Goal: Transaction & Acquisition: Purchase product/service

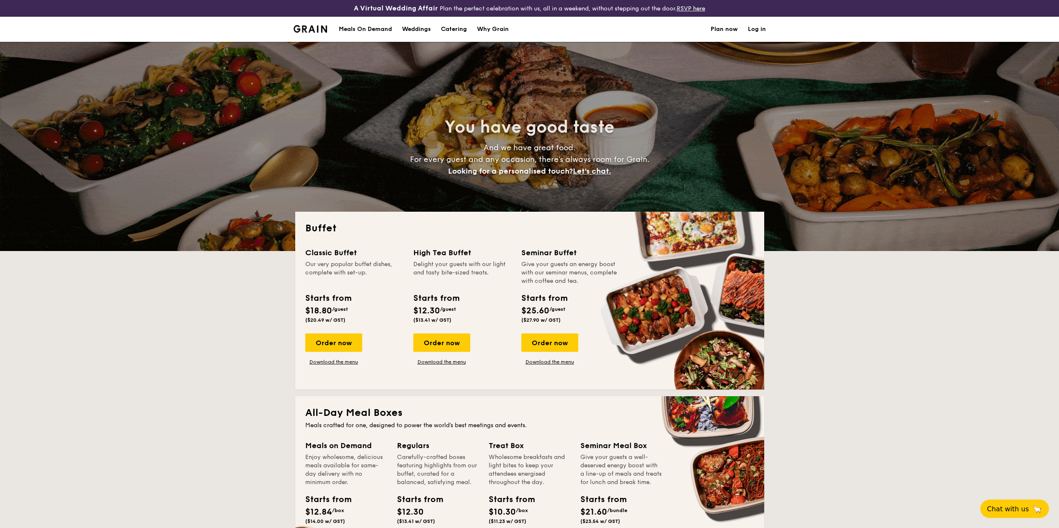
select select
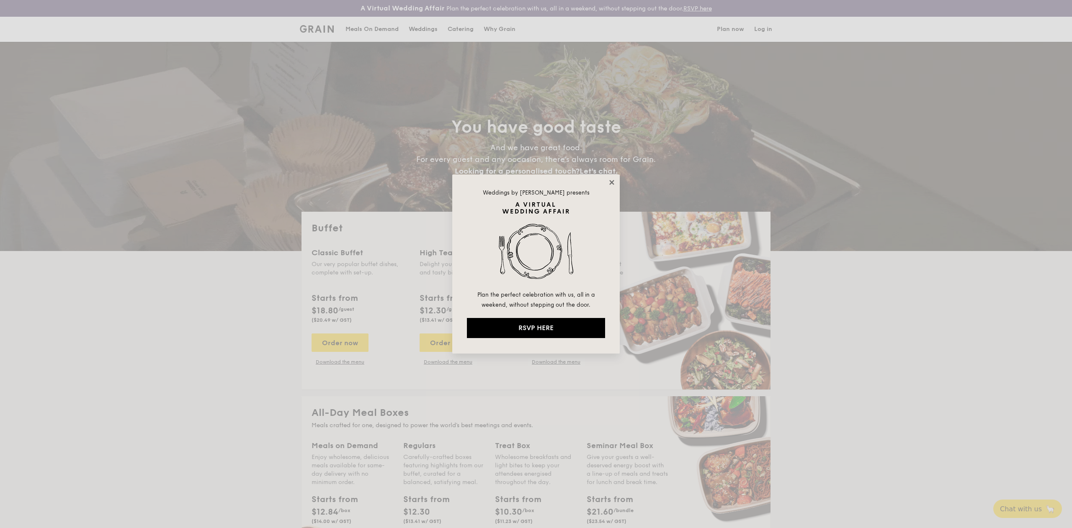
click at [613, 182] on icon at bounding box center [612, 183] width 8 height 8
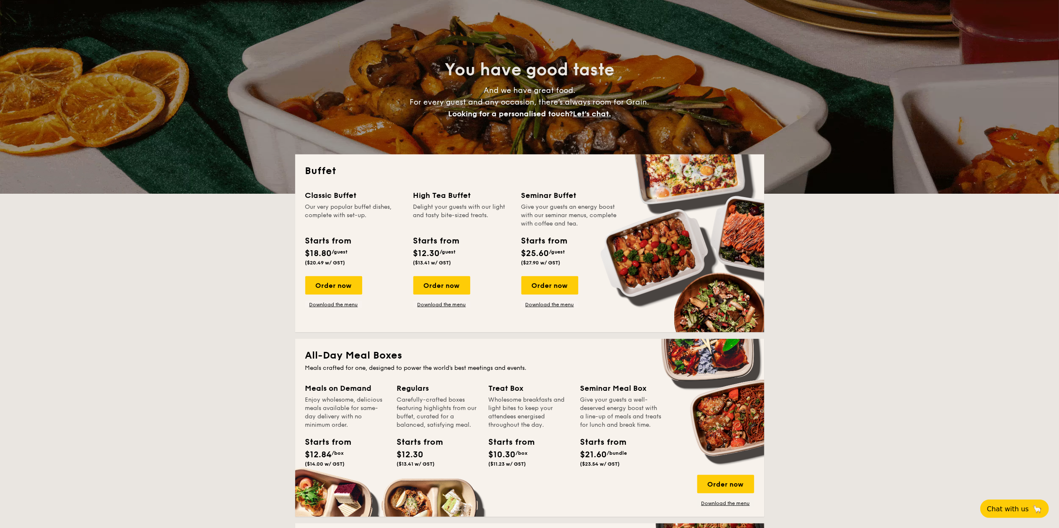
scroll to position [84, 0]
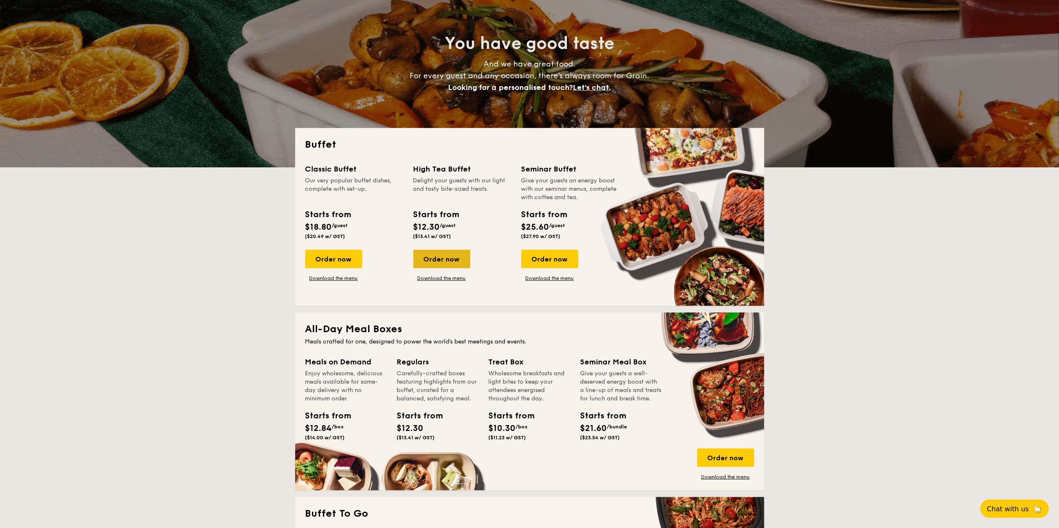
click at [448, 255] on div "Order now" at bounding box center [441, 259] width 57 height 18
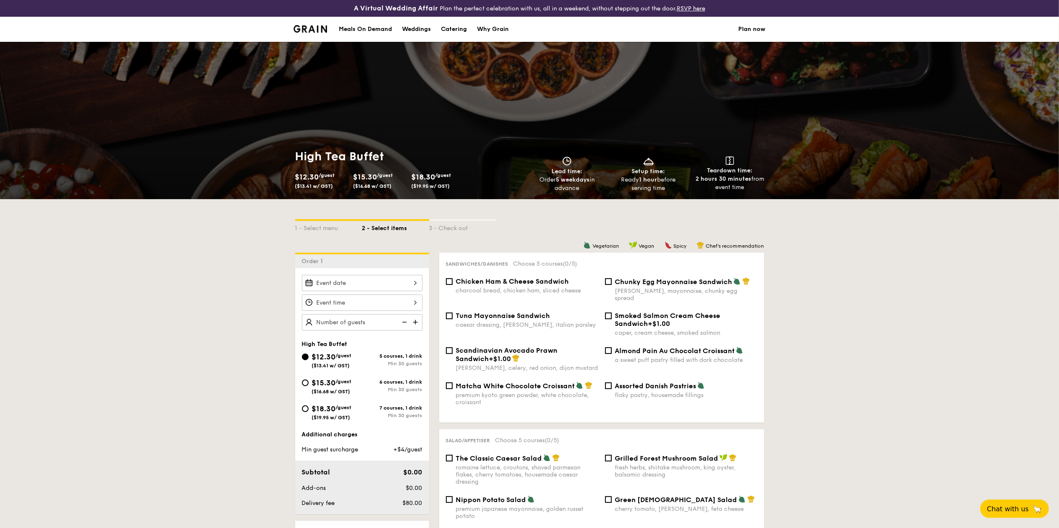
scroll to position [84, 0]
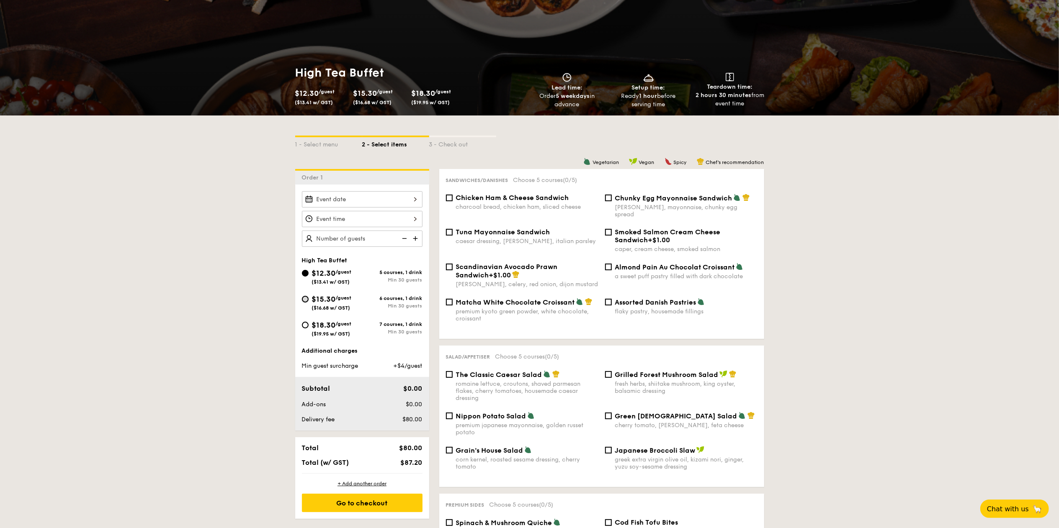
click at [307, 301] on input "$15.30 /guest ($16.68 w/ GST) 6 courses, 1 drink Min 30 guests" at bounding box center [305, 299] width 7 height 7
radio input "true"
type input "45 guests"
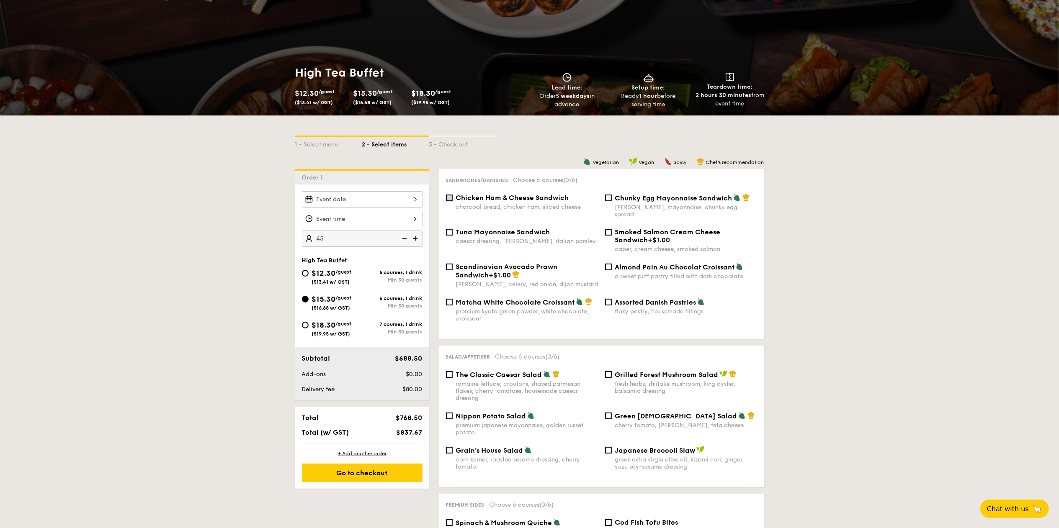
click at [450, 196] on input "Chicken Ham & Cheese Sandwich charcoal bread, chicken ham, sliced cheese" at bounding box center [449, 198] width 7 height 7
checkbox input "true"
click at [667, 263] on span "Almond Pain Au Chocolat Croissant" at bounding box center [675, 267] width 120 height 8
click at [612, 264] on input "Almond Pain Au Chocolat Croissant a sweet puff pastry filled with dark chocolate" at bounding box center [608, 267] width 7 height 7
checkbox input "true"
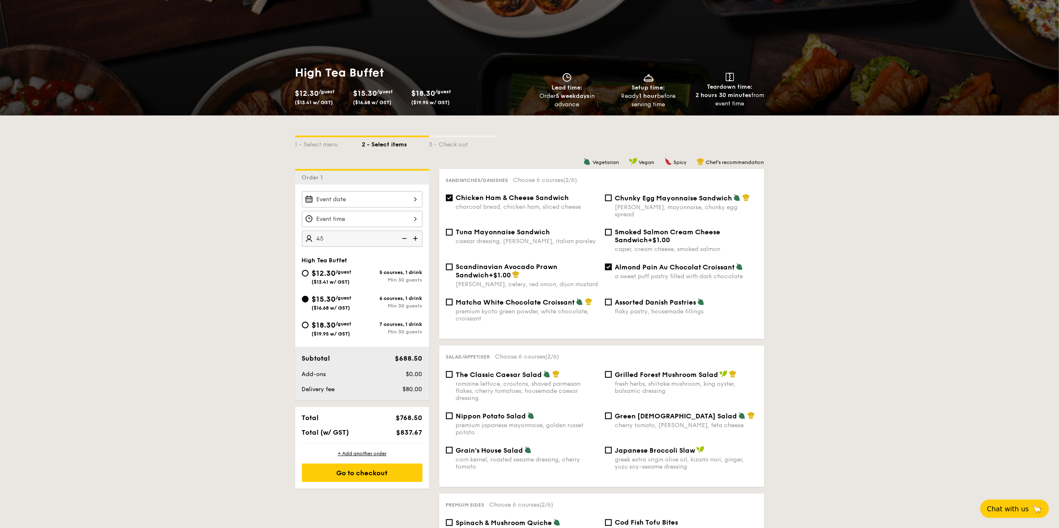
click at [459, 413] on span "Nippon Potato Salad" at bounding box center [491, 416] width 70 height 8
click at [626, 371] on span "Grilled Forest Mushroom Salad" at bounding box center [666, 375] width 103 height 8
click at [612, 371] on input "Grilled Forest Mushroom Salad fresh herbs, shiitake mushroom, king oyster, bals…" at bounding box center [608, 374] width 7 height 7
checkbox input "true"
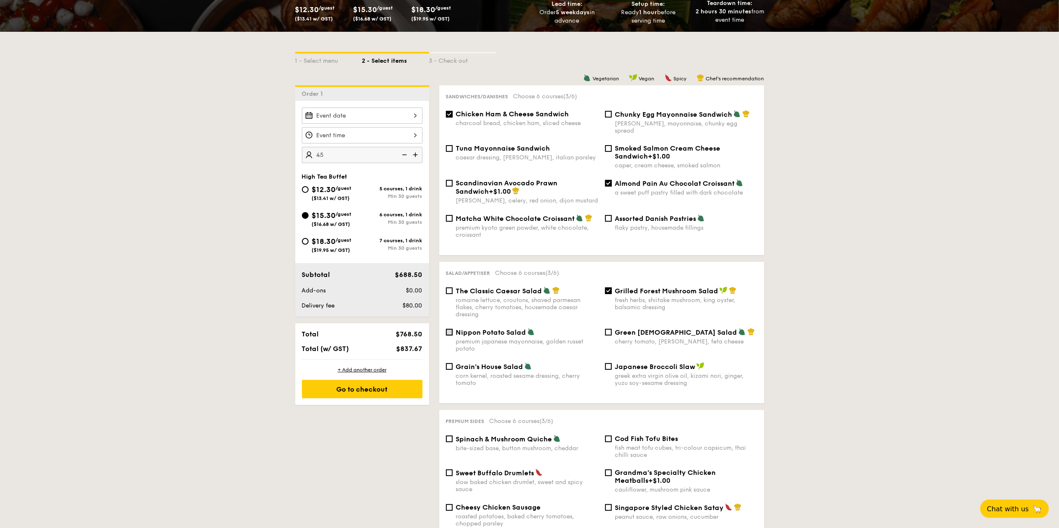
click at [449, 329] on input "Nippon Potato Salad premium japanese mayonnaise, golden russet potato" at bounding box center [449, 332] width 7 height 7
checkbox input "true"
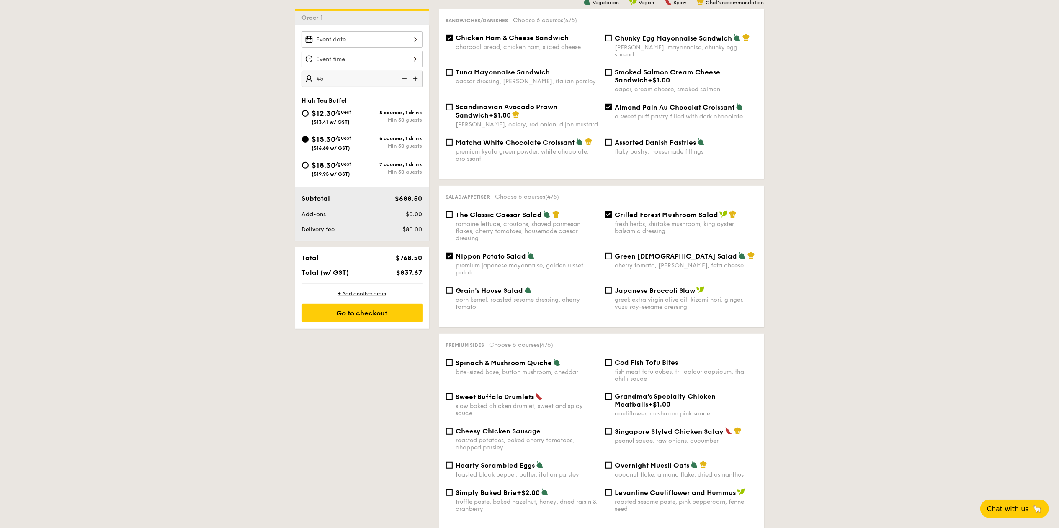
scroll to position [251, 0]
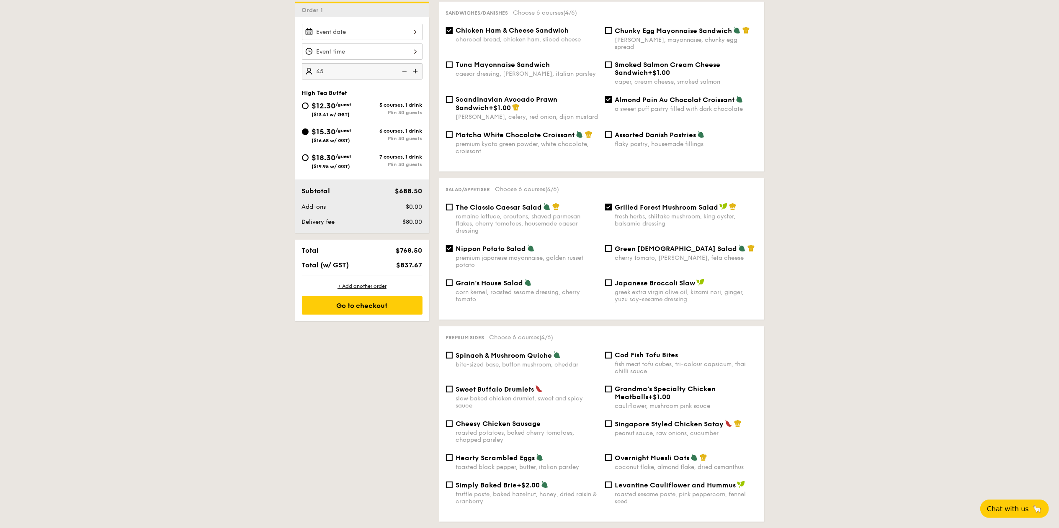
click at [616, 245] on span "Green [DEMOGRAPHIC_DATA] Salad" at bounding box center [676, 249] width 122 height 8
click at [612, 245] on input "Green Goddess Salad cherry tomato, [PERSON_NAME], feta cheese" at bounding box center [608, 248] width 7 height 7
checkbox input "true"
click at [610, 204] on div "Grilled Forest Mushroom Salad fresh herbs, shiitake mushroom, king oyster, bals…" at bounding box center [681, 215] width 159 height 24
click at [610, 204] on input "Grilled Forest Mushroom Salad fresh herbs, shiitake mushroom, king oyster, bals…" at bounding box center [608, 207] width 7 height 7
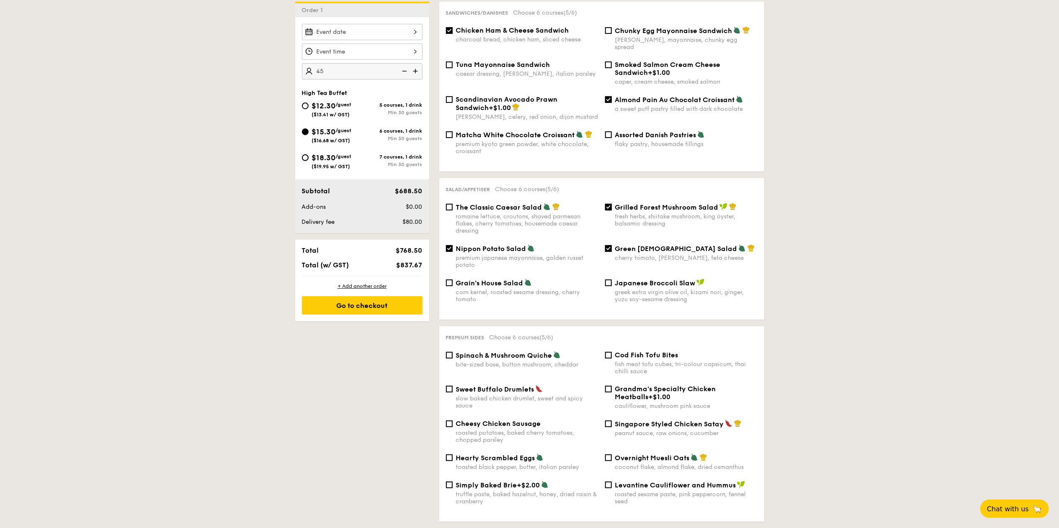
checkbox input "false"
click at [610, 245] on input "Green Goddess Salad cherry tomato, [PERSON_NAME], feta cheese" at bounding box center [608, 248] width 7 height 7
checkbox input "false"
click at [454, 279] on div "Grain's House Salad corn kernel, roasted sesame dressing, cherry tomato" at bounding box center [522, 291] width 159 height 24
click at [451, 280] on input "Grain's House Salad corn kernel, roasted sesame dressing, cherry tomato" at bounding box center [449, 283] width 7 height 7
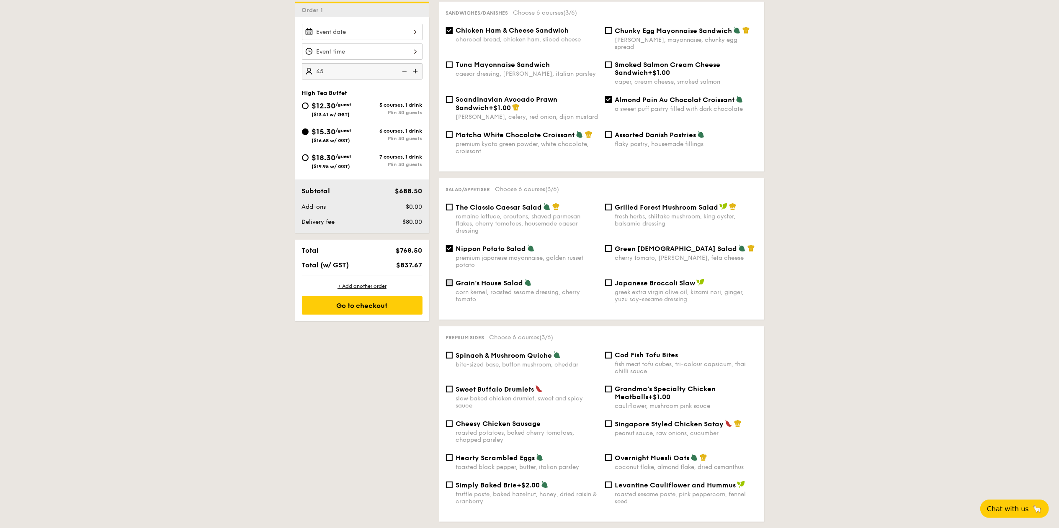
checkbox input "true"
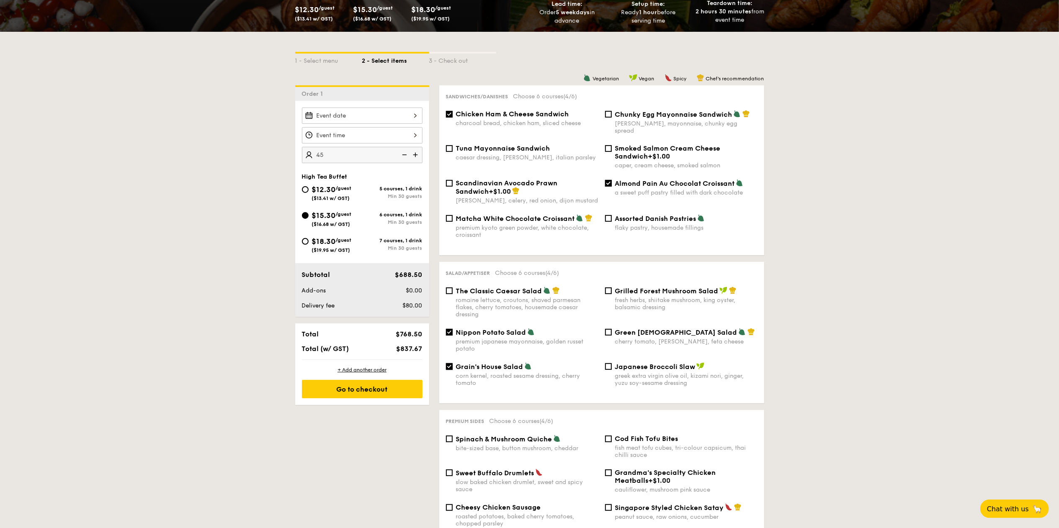
scroll to position [335, 0]
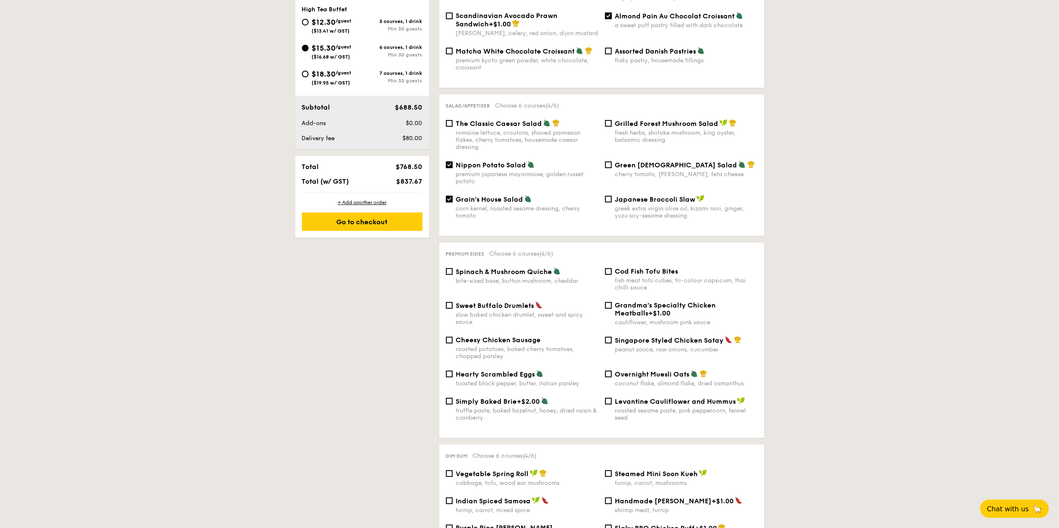
click at [630, 277] on div "fish meat tofu cubes, tri-colour capsicum, thai chilli sauce" at bounding box center [686, 284] width 142 height 14
click at [612, 275] on input "Cod Fish Tofu Bites fish meat tofu cubes, tri-colour capsicum, thai chilli sauce" at bounding box center [608, 271] width 7 height 7
checkbox input "true"
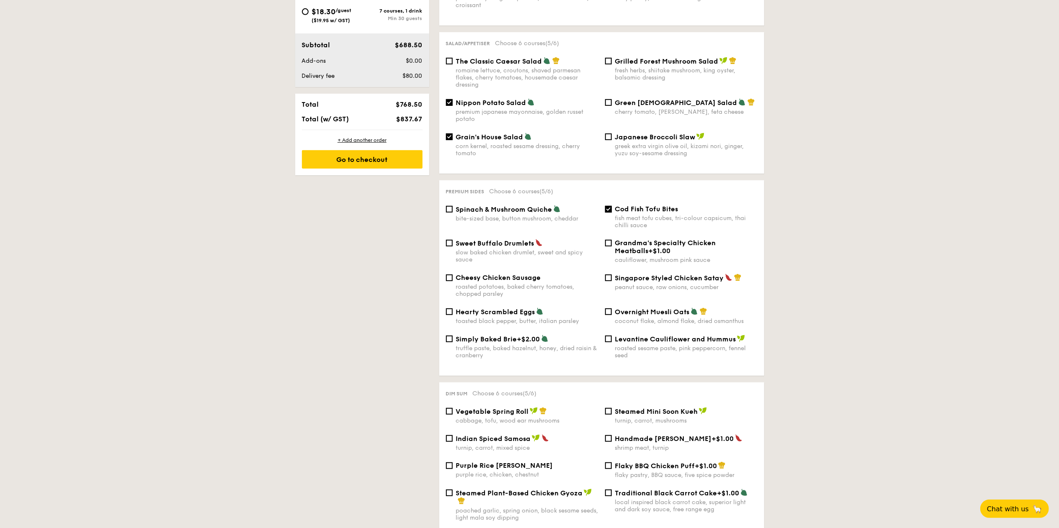
scroll to position [419, 0]
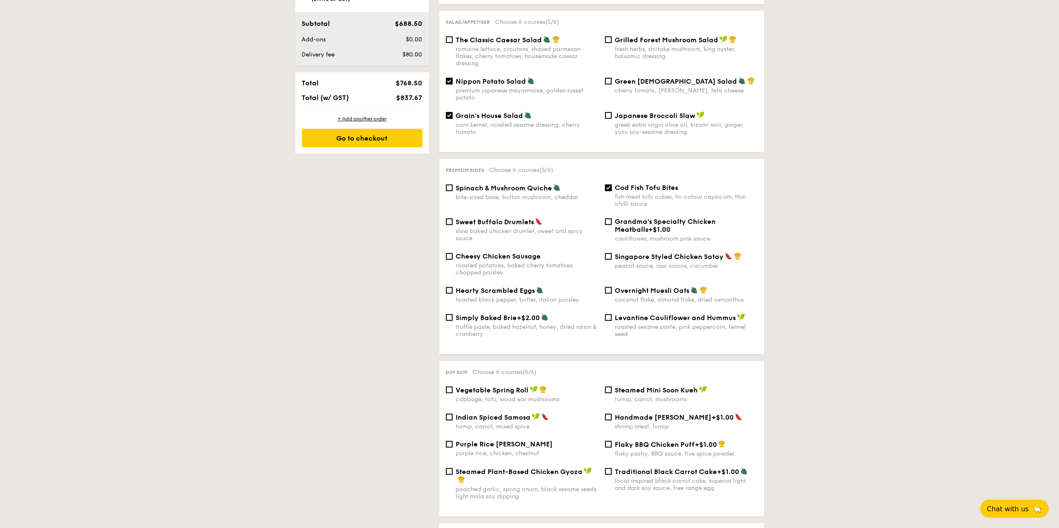
click at [507, 414] on span "Indian Spiced Samosa" at bounding box center [493, 418] width 75 height 8
click at [453, 414] on input "Indian Spiced Samosa turnip, carrot, mixed spice" at bounding box center [449, 417] width 7 height 7
click at [449, 414] on input "Indian Spiced Samosa turnip, carrot, mixed spice" at bounding box center [449, 417] width 7 height 7
checkbox input "false"
click at [450, 255] on input "Cheesy Chicken Sausage roasted potatoes, baked cherry tomatoes, chopped parsley" at bounding box center [449, 256] width 7 height 7
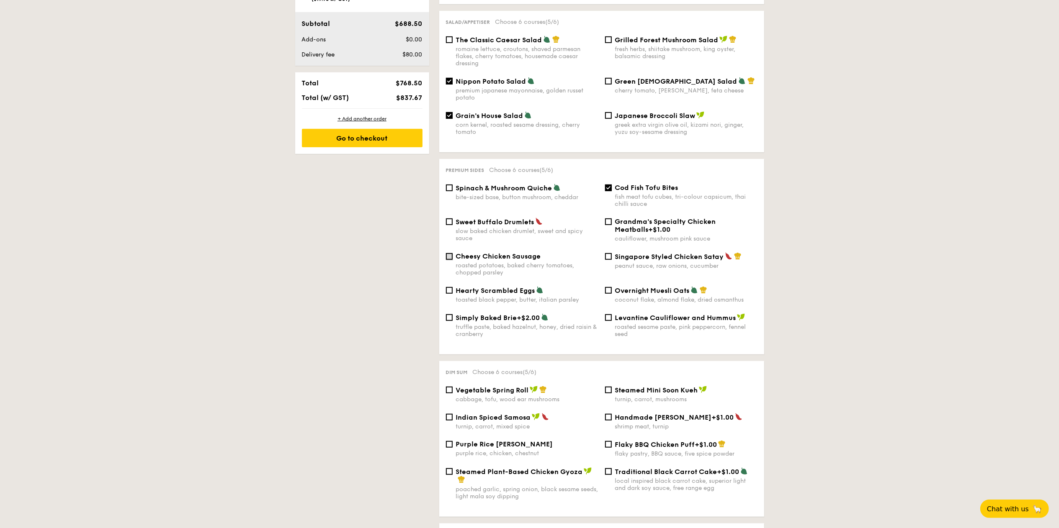
checkbox input "true"
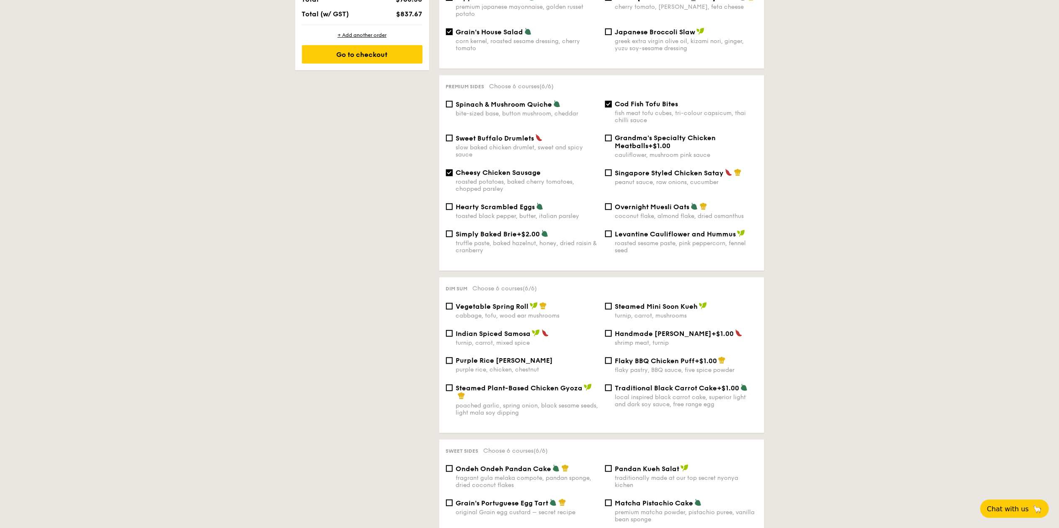
scroll to position [84, 0]
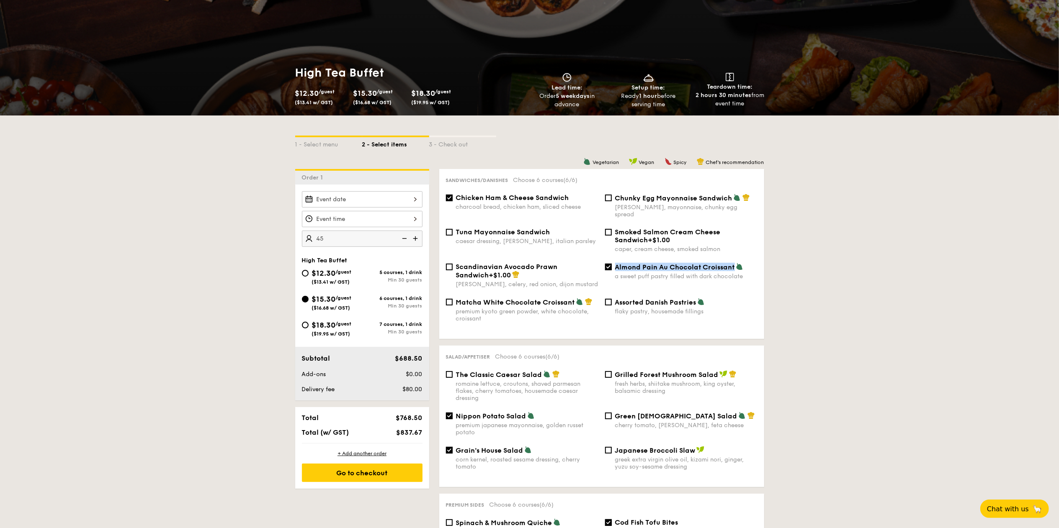
drag, startPoint x: 617, startPoint y: 261, endPoint x: 734, endPoint y: 262, distance: 117.2
click at [734, 263] on span "Almond Pain Au Chocolat Croissant" at bounding box center [675, 267] width 120 height 8
copy span "Almond Pain Au Chocolat Croissant"
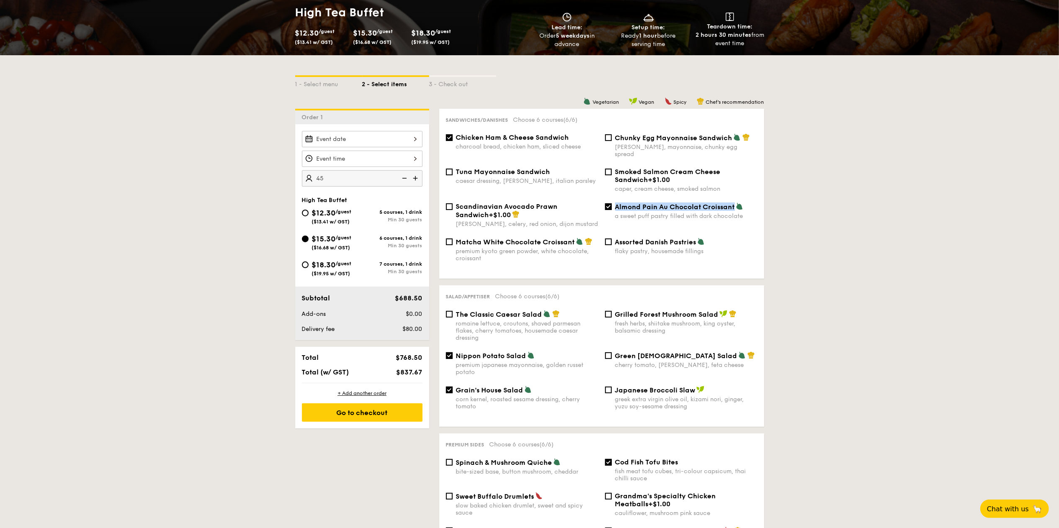
scroll to position [167, 0]
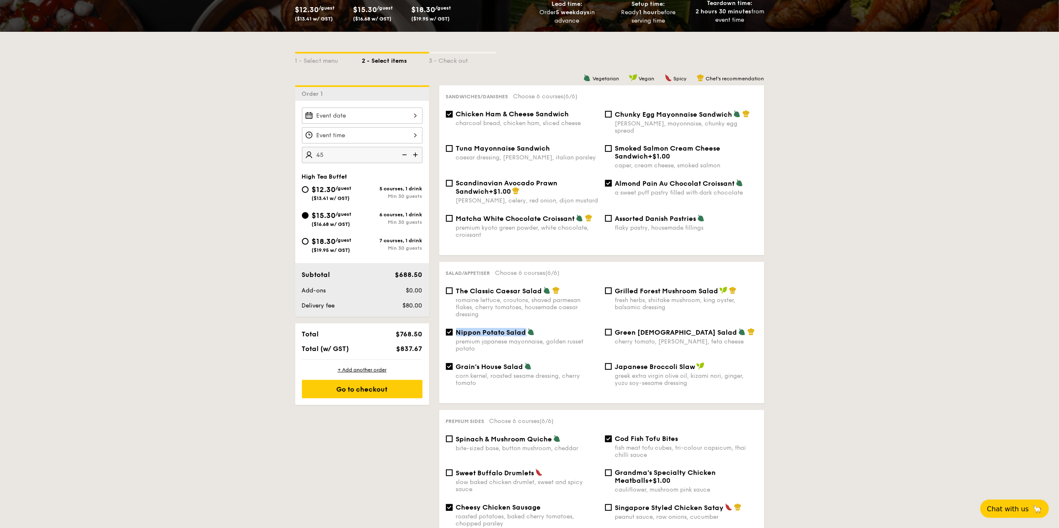
drag, startPoint x: 455, startPoint y: 328, endPoint x: 526, endPoint y: 328, distance: 70.3
click at [526, 328] on div "Nippon Potato Salad" at bounding box center [527, 332] width 142 height 8
copy span "Nippon Potato Salad"
drag, startPoint x: 456, startPoint y: 361, endPoint x: 522, endPoint y: 365, distance: 66.2
click at [522, 365] on span "Grain's House Salad" at bounding box center [489, 367] width 67 height 8
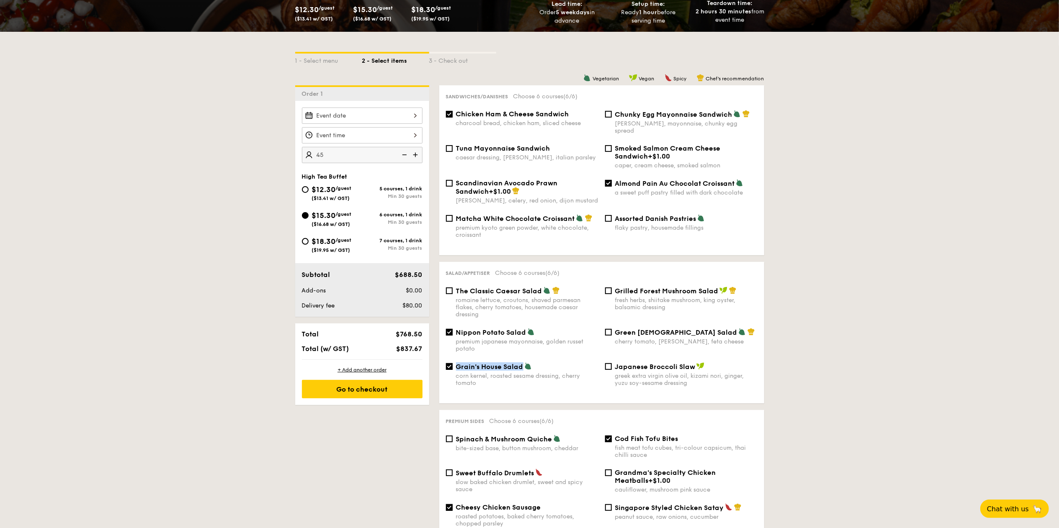
copy span "Grain's House Salad"
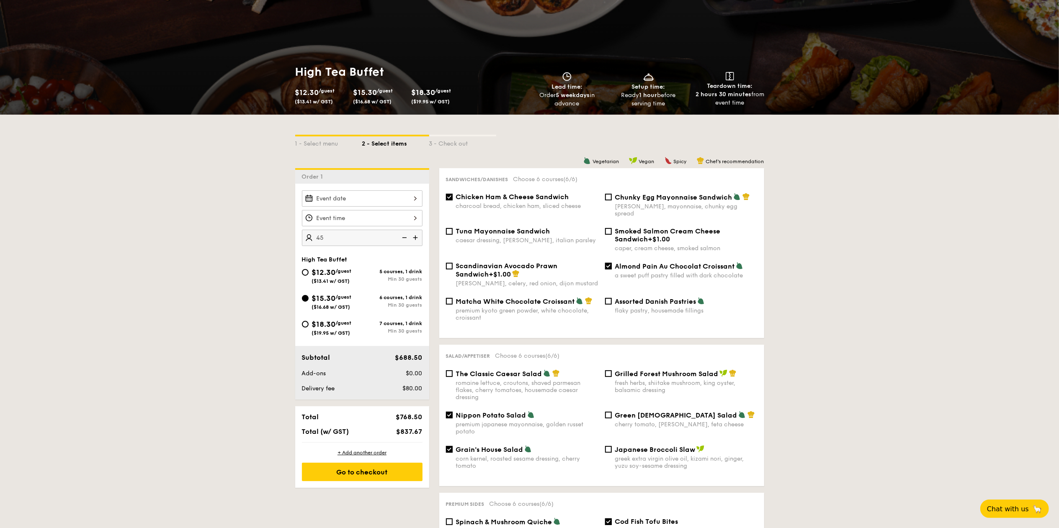
scroll to position [84, 0]
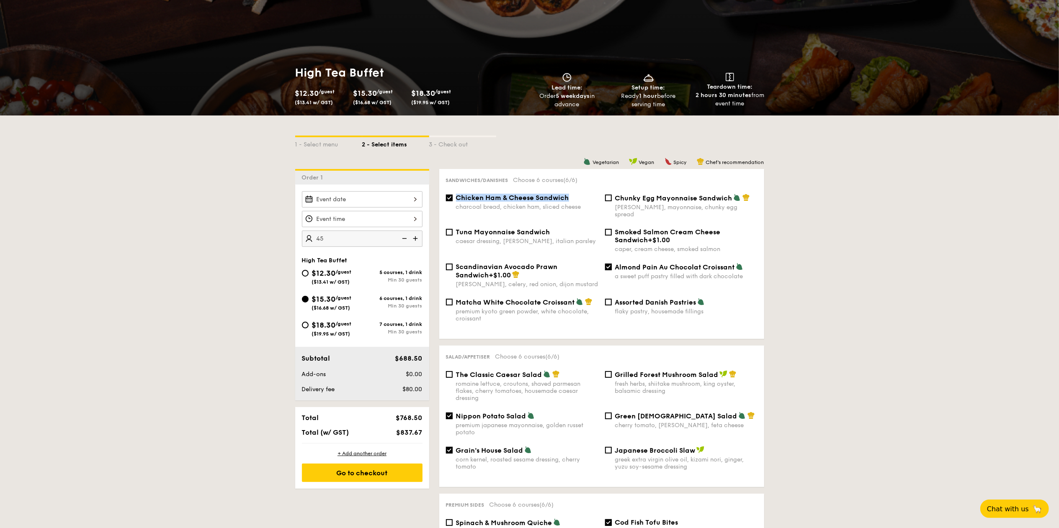
drag, startPoint x: 456, startPoint y: 196, endPoint x: 569, endPoint y: 197, distance: 113.0
click at [569, 197] on div "Chicken Ham & Cheese Sandwich" at bounding box center [527, 198] width 142 height 8
copy span "Chicken Ham & Cheese Sandwich"
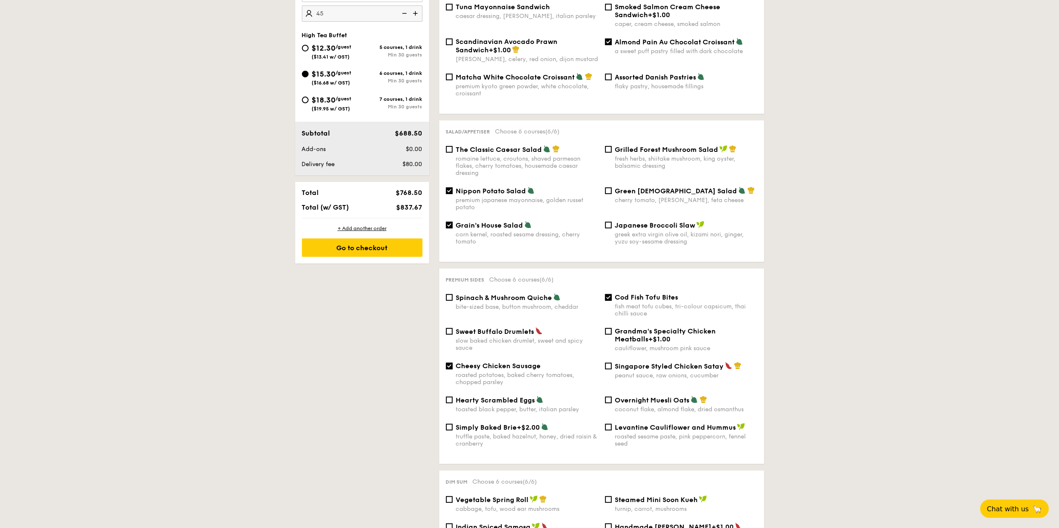
scroll to position [419, 0]
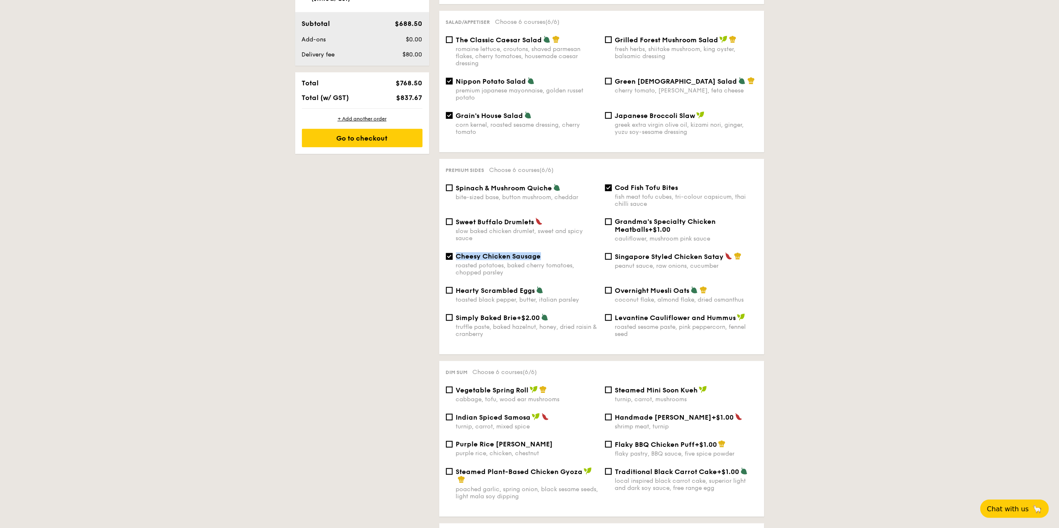
drag, startPoint x: 546, startPoint y: 251, endPoint x: 458, endPoint y: 251, distance: 87.9
click at [458, 252] on div "Cheesy Chicken Sausage" at bounding box center [527, 256] width 142 height 8
copy span "Cheesy Chicken Sausage"
click at [844, 330] on div "1 - Select menu 2 - Select items 3 - Check out Order 1 45 guests High Tea Buffe…" at bounding box center [529, 479] width 1059 height 1396
drag, startPoint x: 685, startPoint y: 182, endPoint x: 615, endPoint y: 181, distance: 69.5
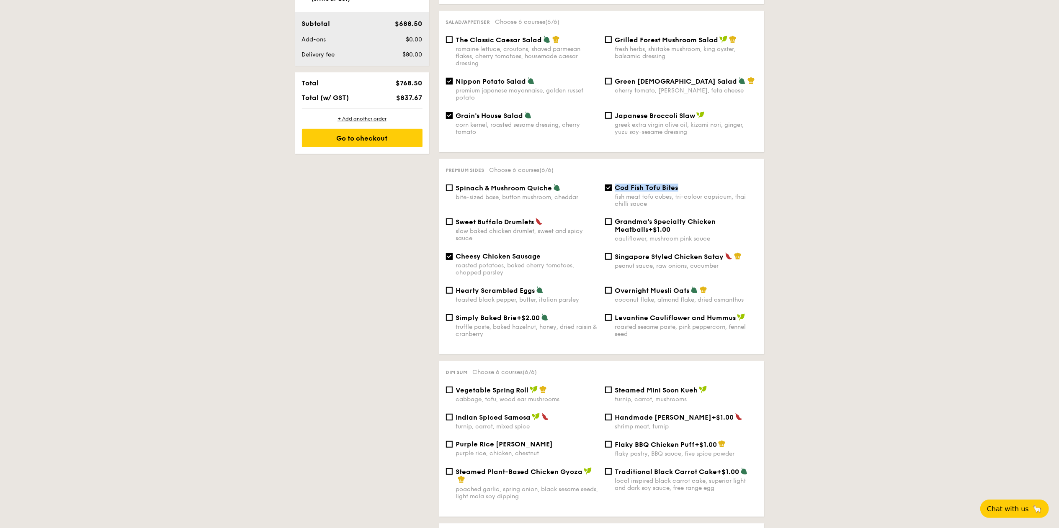
click at [615, 184] on div "Cod Fish Tofu Bites" at bounding box center [686, 188] width 142 height 8
copy span "Cod Fish Tofu Bites"
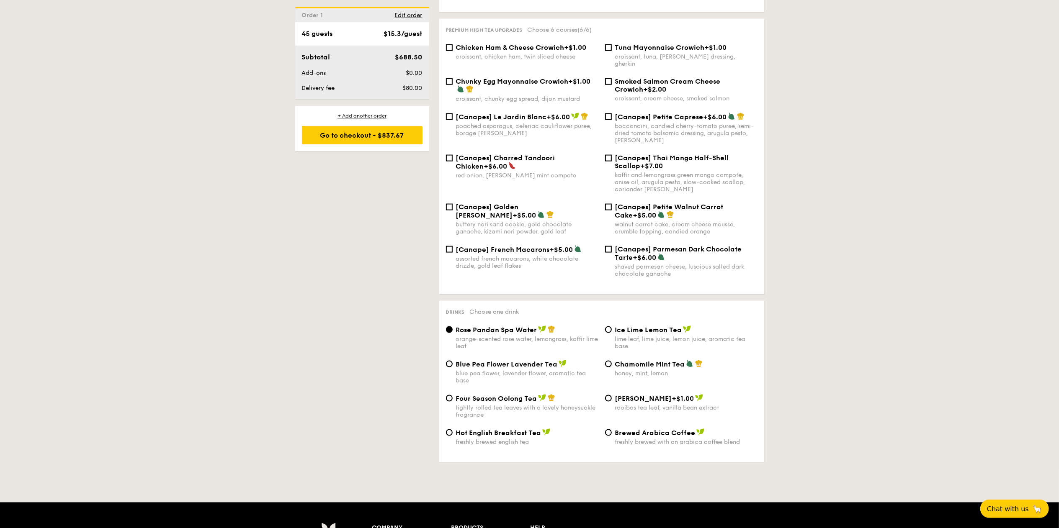
scroll to position [1172, 0]
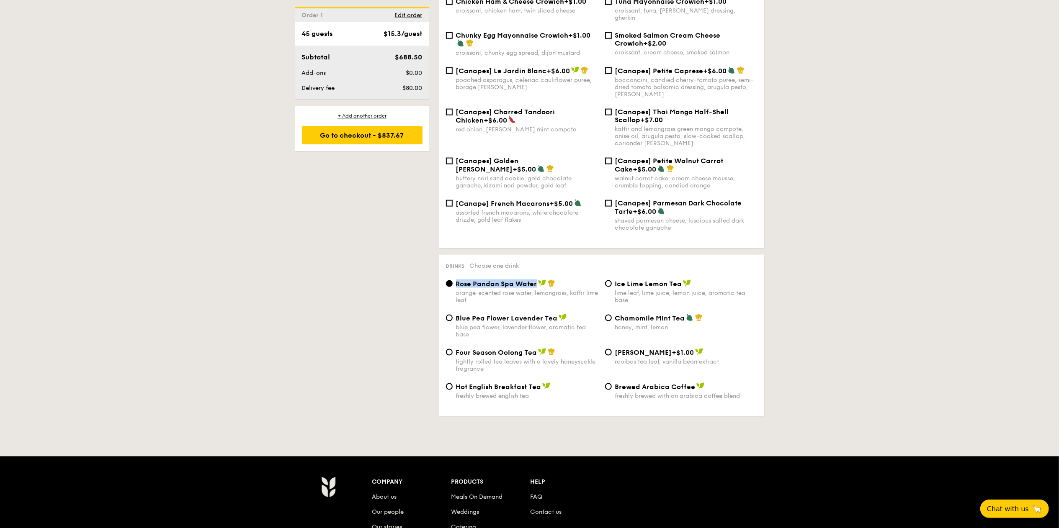
drag, startPoint x: 456, startPoint y: 278, endPoint x: 535, endPoint y: 276, distance: 79.2
click at [535, 280] on span "Rose Pandan Spa Water" at bounding box center [496, 284] width 81 height 8
copy span "Rose Pandan Spa Water"
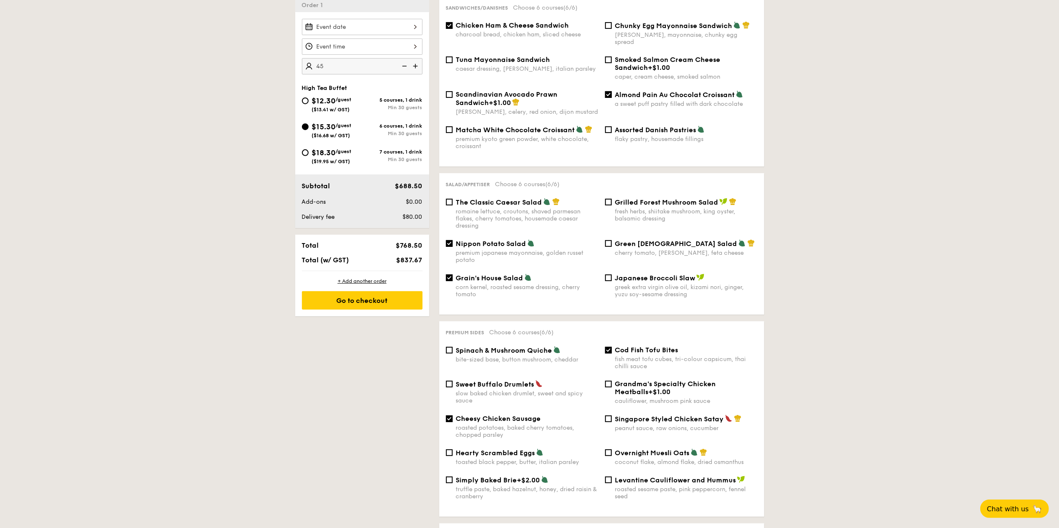
scroll to position [255, 0]
